Goal: Navigation & Orientation: Find specific page/section

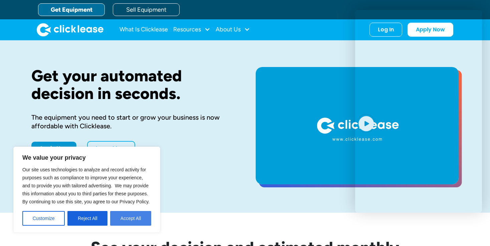
click at [137, 220] on button "Accept All" at bounding box center [130, 218] width 41 height 15
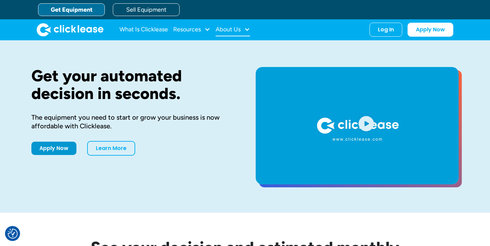
click at [230, 29] on div "About Us" at bounding box center [228, 29] width 25 height 0
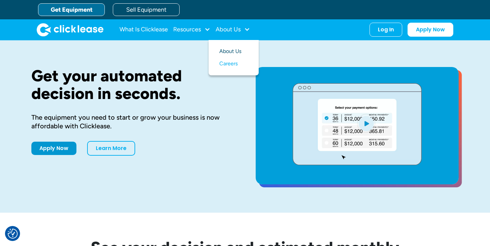
click at [233, 50] on link "About Us" at bounding box center [233, 51] width 29 height 12
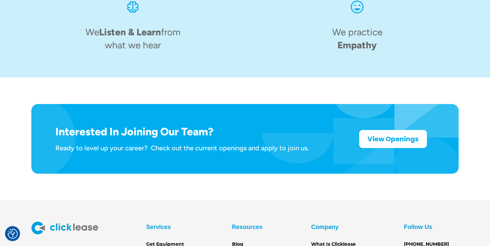
scroll to position [1070, 0]
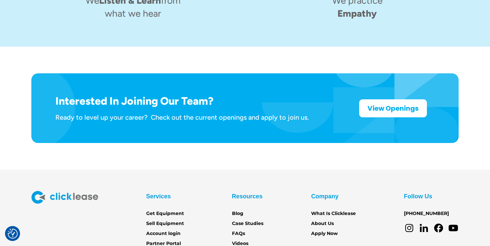
click at [152, 201] on div "Services Get Equipment Sell Equipment Account login Partner Portal" at bounding box center [165, 219] width 38 height 57
click at [150, 230] on link "Account login" at bounding box center [163, 233] width 34 height 7
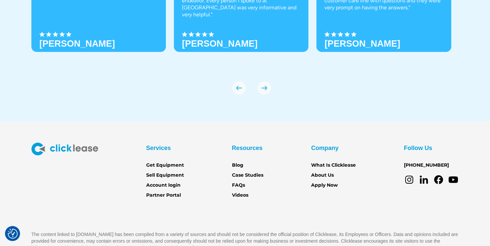
scroll to position [2374, 0]
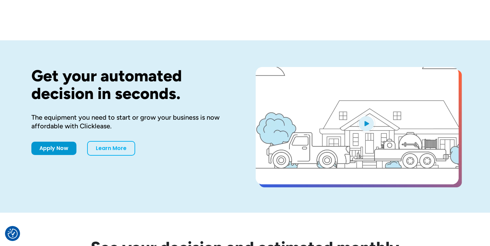
scroll to position [2374, 0]
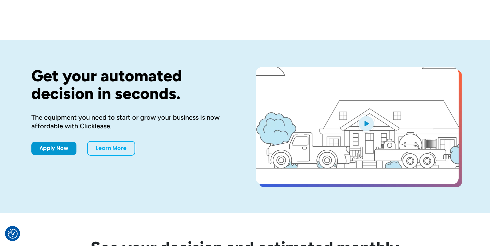
scroll to position [2374, 0]
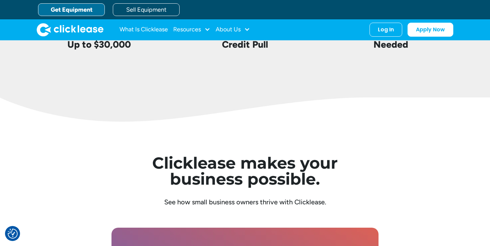
scroll to position [1139, 0]
